Goal: Navigation & Orientation: Go to known website

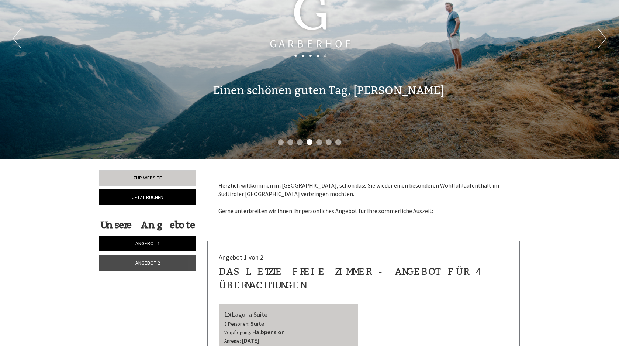
scroll to position [120, 0]
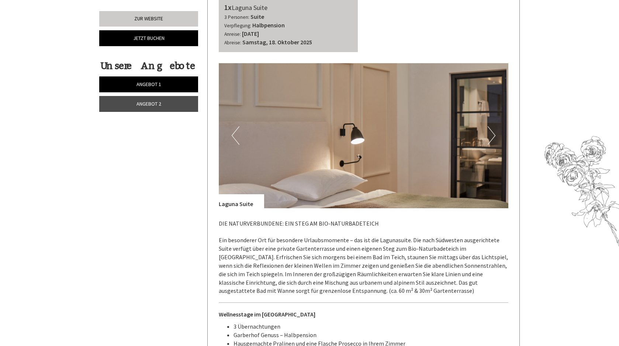
scroll to position [988, 0]
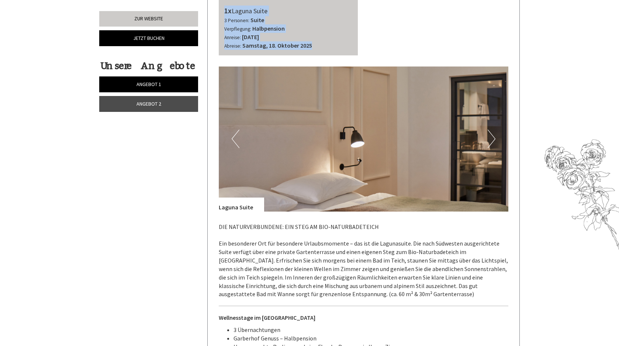
drag, startPoint x: 224, startPoint y: 10, endPoint x: 319, endPoint y: 44, distance: 101.1
click at [319, 44] on div "1x Laguna Suite 3 Personen: Suite Verpflegung: Halbpension Anreise: Mittwoch, 1…" at bounding box center [288, 27] width 139 height 55
copy div "1x Laguna Suite 3 Personen: Suite Verpflegung: Halbpension Anreise: Mittwoch, 1…"
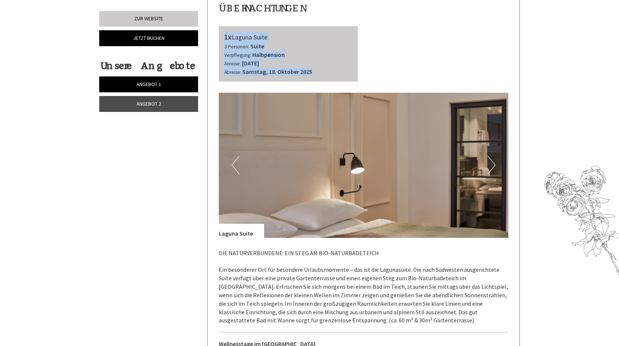
scroll to position [960, 0]
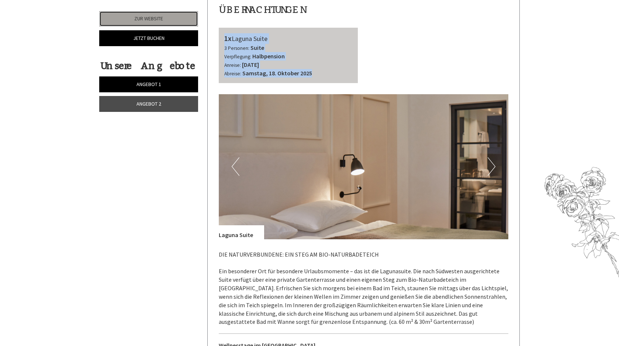
click at [146, 19] on link "Zur Website" at bounding box center [148, 18] width 99 height 15
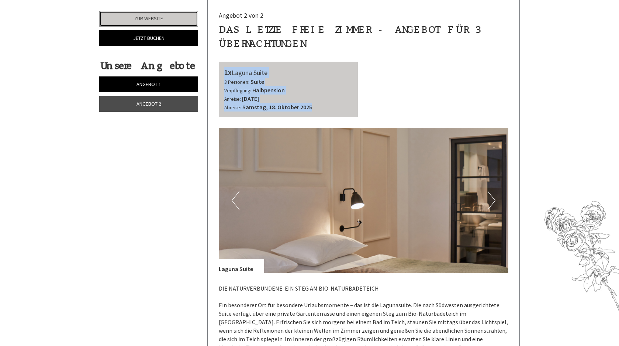
scroll to position [926, 0]
